Goal: Task Accomplishment & Management: Use online tool/utility

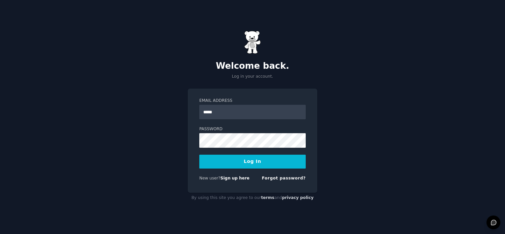
type input "**********"
click at [250, 163] on button "Log In" at bounding box center [252, 162] width 107 height 14
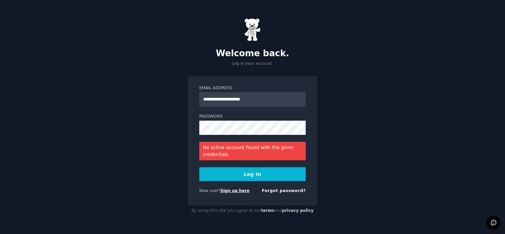
click at [237, 191] on link "Sign up here" at bounding box center [235, 191] width 29 height 5
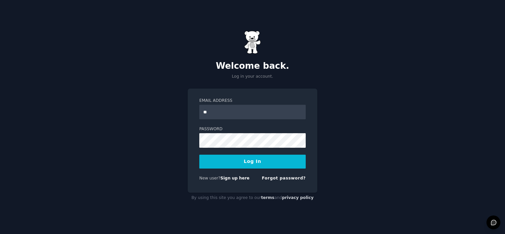
type input "**********"
click at [262, 164] on button "Log In" at bounding box center [252, 162] width 107 height 14
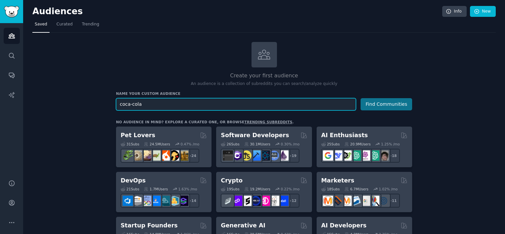
type input "coca-cola"
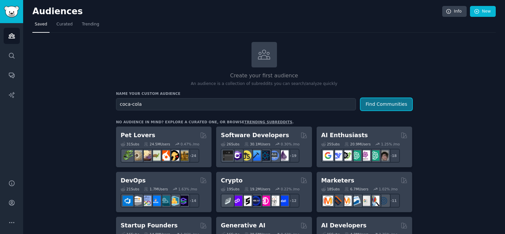
click at [375, 99] on button "Find Communities" at bounding box center [387, 104] width 52 height 12
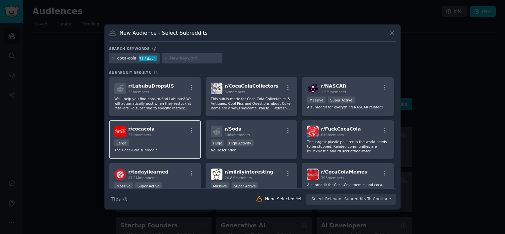
click at [162, 150] on p "The Coca-Cola subreddit." at bounding box center [154, 150] width 81 height 5
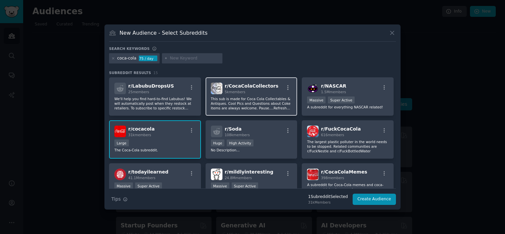
click at [242, 110] on p "This sub is made for Coca Cola Collectables & Antiques. Cool Pics and Questions…" at bounding box center [251, 104] width 81 height 14
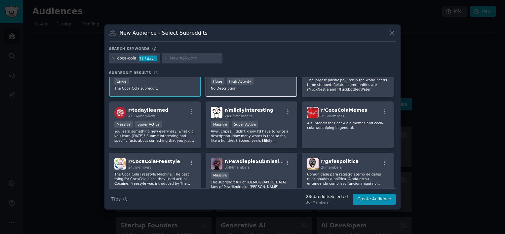
scroll to position [62, 0]
click at [264, 115] on div "r/ mildlyinteresting 24.8M members" at bounding box center [251, 113] width 81 height 12
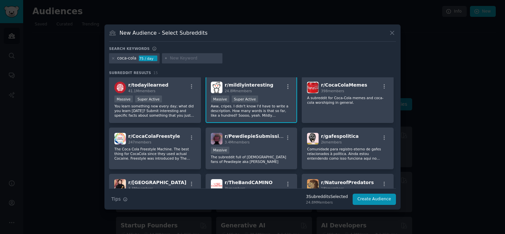
scroll to position [92, 0]
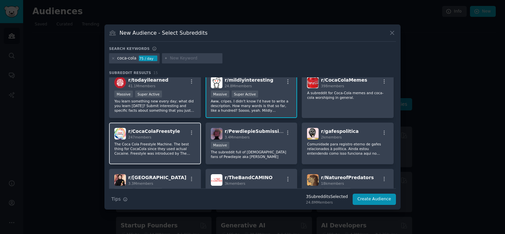
click at [185, 146] on p "The Coca Cola Freestyle Machine. The best thing for CocaCola since they used ac…" at bounding box center [154, 149] width 81 height 14
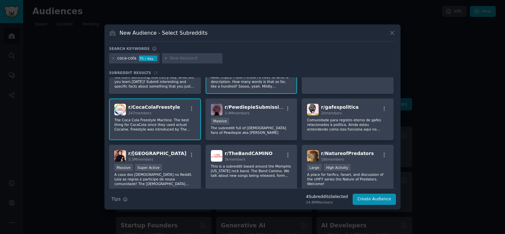
scroll to position [0, 0]
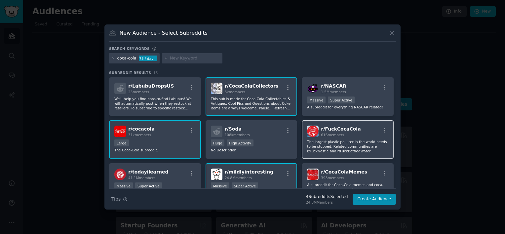
click at [330, 145] on p "The largest plastic polluter in the world needs to be stopped. Related communit…" at bounding box center [347, 147] width 81 height 14
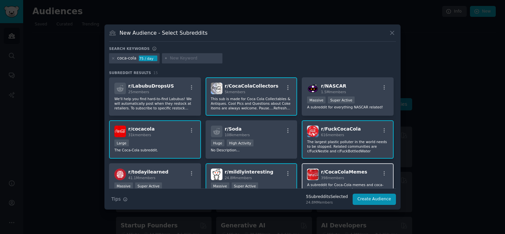
click at [353, 177] on div "398 members" at bounding box center [344, 178] width 46 height 5
click at [352, 179] on div "398 members" at bounding box center [344, 178] width 46 height 5
click at [364, 196] on button "Create Audience" at bounding box center [375, 199] width 44 height 11
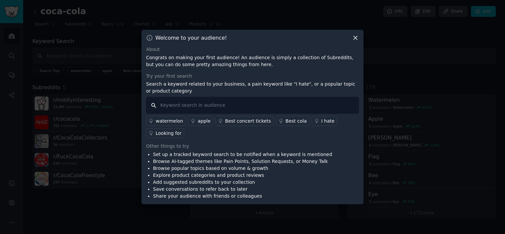
click at [254, 105] on input "text" at bounding box center [252, 105] width 213 height 17
click at [322, 119] on div "I hate" at bounding box center [328, 121] width 13 height 7
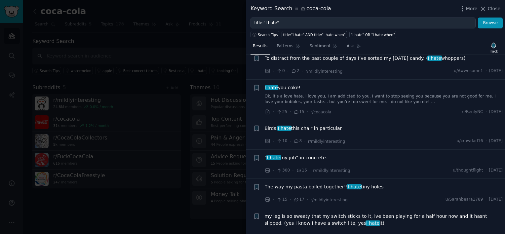
scroll to position [44, 0]
click at [187, 40] on div at bounding box center [252, 117] width 505 height 234
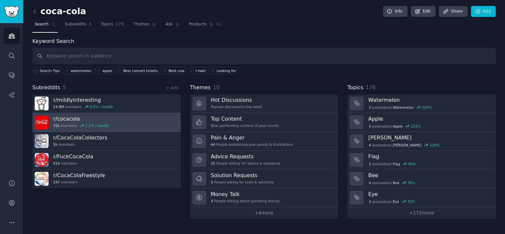
click at [130, 115] on link "r/ cocacola 31k members 1.2 % / month" at bounding box center [106, 122] width 149 height 19
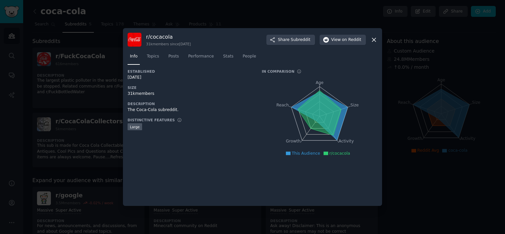
click at [374, 36] on icon at bounding box center [374, 39] width 7 height 7
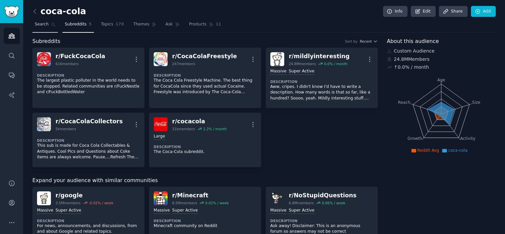
click at [53, 29] on link "Search" at bounding box center [44, 26] width 25 height 14
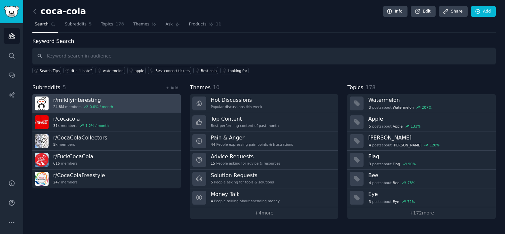
drag, startPoint x: 130, startPoint y: 103, endPoint x: 106, endPoint y: 105, distance: 23.6
click at [106, 105] on div "0.0 % / month" at bounding box center [101, 107] width 23 height 5
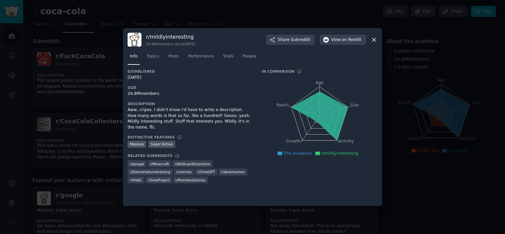
click at [374, 41] on icon at bounding box center [374, 39] width 7 height 7
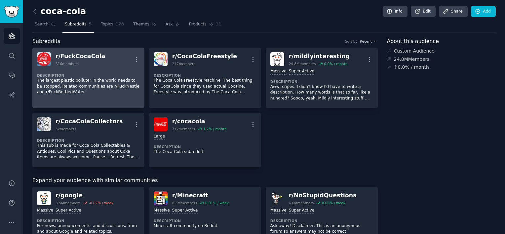
click at [92, 77] on dt "Description" at bounding box center [88, 75] width 103 height 5
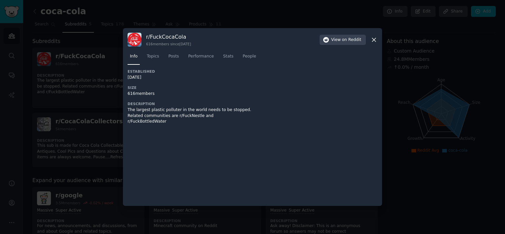
click at [374, 41] on icon at bounding box center [374, 39] width 7 height 7
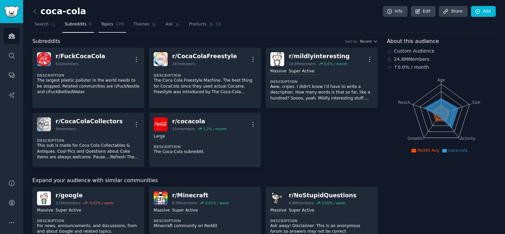
click at [104, 22] on span "Topics" at bounding box center [107, 25] width 12 height 6
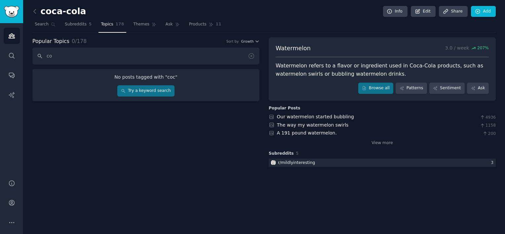
type input "c"
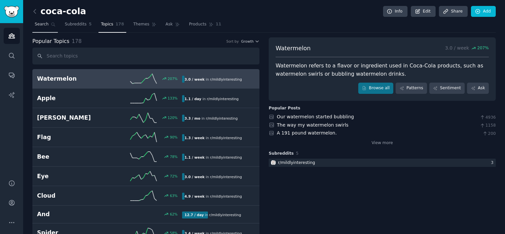
click at [46, 22] on span "Search" at bounding box center [42, 25] width 14 height 6
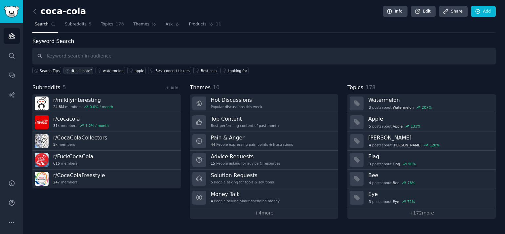
click at [75, 71] on div "title:"I hate"" at bounding box center [81, 70] width 21 height 5
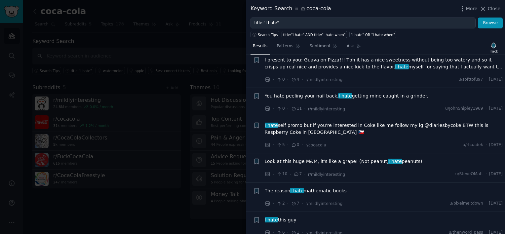
scroll to position [562, 0]
